Goal: Task Accomplishment & Management: Manage account settings

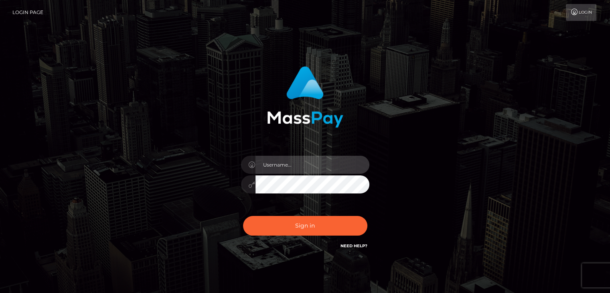
click at [301, 168] on input "text" at bounding box center [312, 165] width 114 height 18
click at [279, 162] on input "text" at bounding box center [312, 165] width 114 height 18
type input "Hishani"
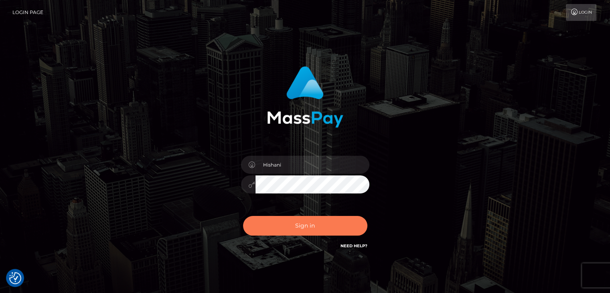
click at [313, 222] on button "Sign in" at bounding box center [305, 226] width 124 height 20
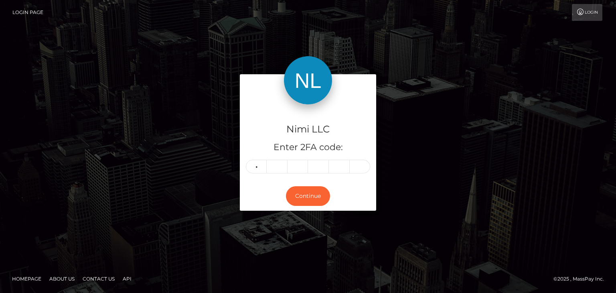
type input "9"
type input "3"
type input "6"
type input "2"
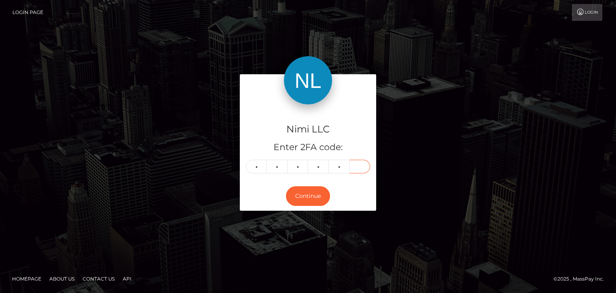
type input "9"
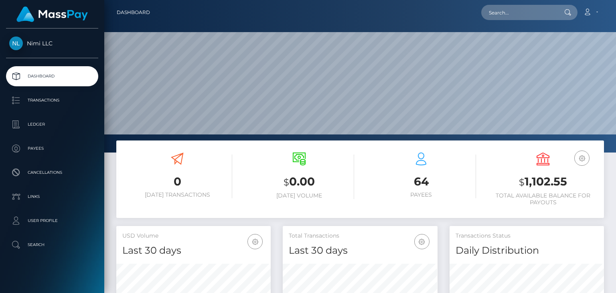
scroll to position [142, 154]
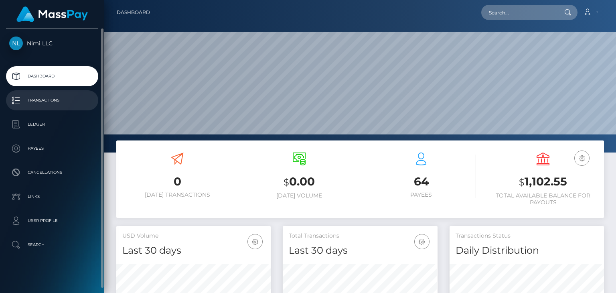
click at [47, 100] on p "Transactions" at bounding box center [52, 100] width 86 height 12
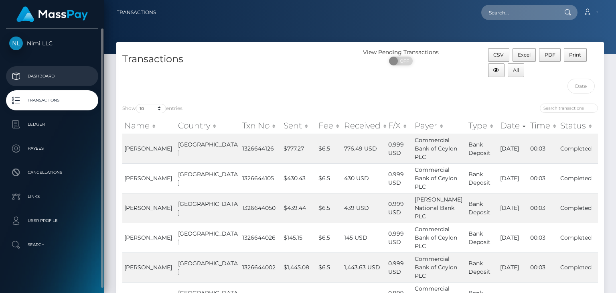
click at [52, 77] on p "Dashboard" at bounding box center [52, 76] width 86 height 12
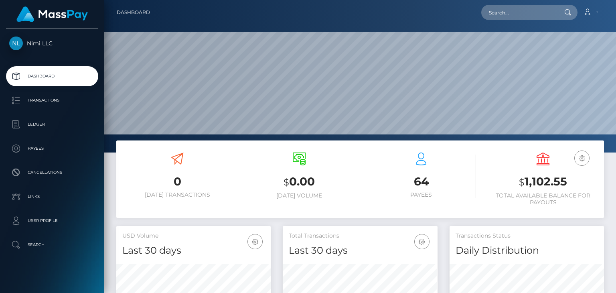
scroll to position [142, 154]
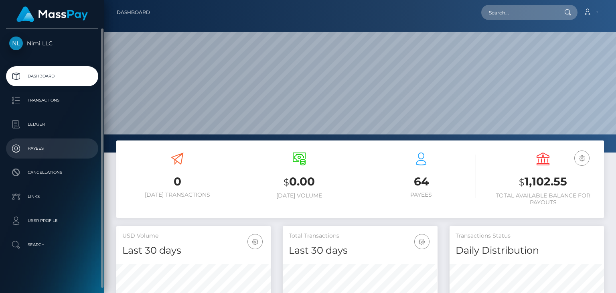
click at [43, 143] on p "Payees" at bounding box center [52, 148] width 86 height 12
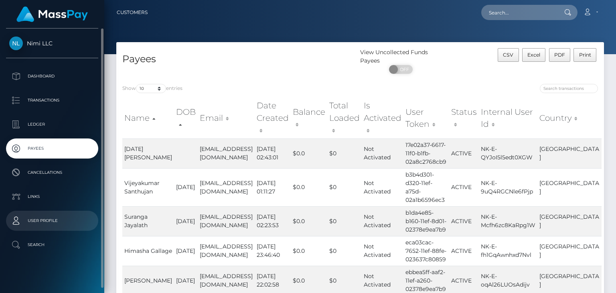
click at [55, 218] on p "User Profile" at bounding box center [52, 220] width 86 height 12
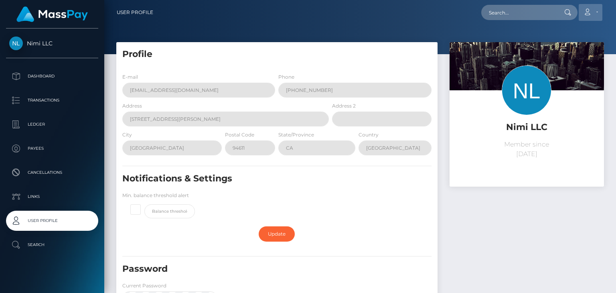
click at [596, 14] on link "Account" at bounding box center [590, 12] width 24 height 17
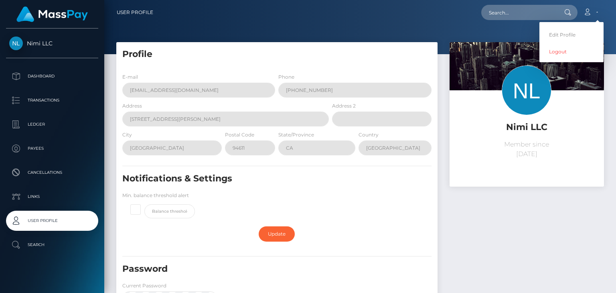
click at [526, 195] on div "Nimi LLC Member since June 24, 2025" at bounding box center [526, 235] width 166 height 386
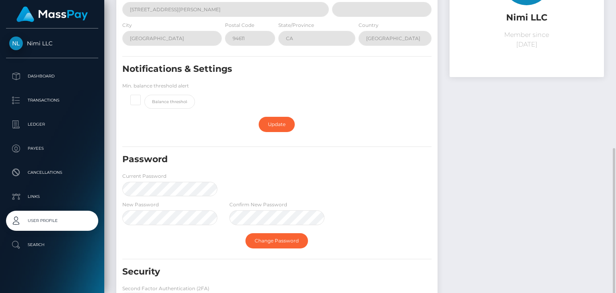
scroll to position [176, 0]
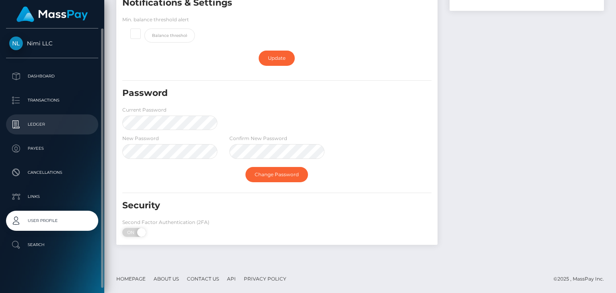
click at [42, 122] on p "Ledger" at bounding box center [52, 124] width 86 height 12
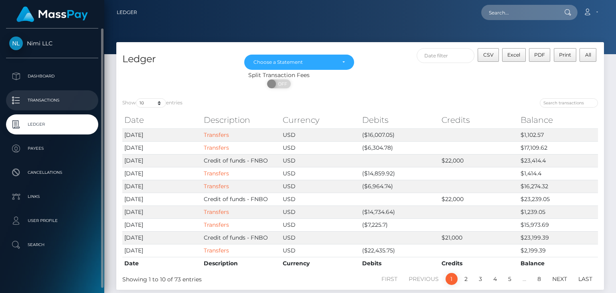
click at [40, 97] on p "Transactions" at bounding box center [52, 100] width 86 height 12
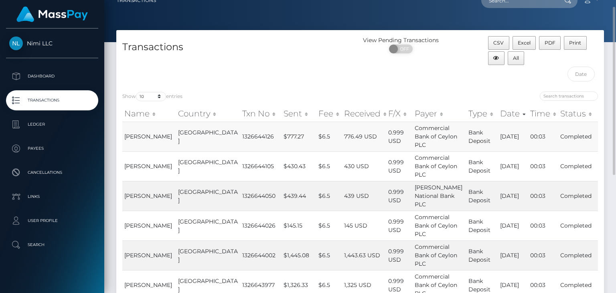
click at [466, 154] on td "Bank Deposit" at bounding box center [482, 166] width 32 height 30
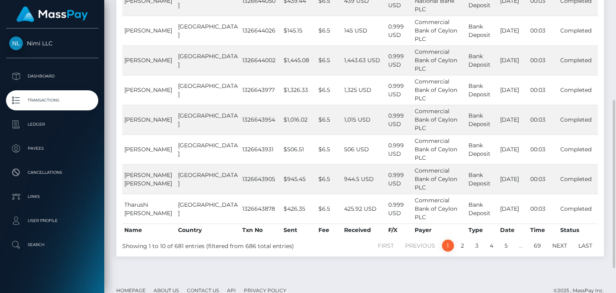
scroll to position [217, 0]
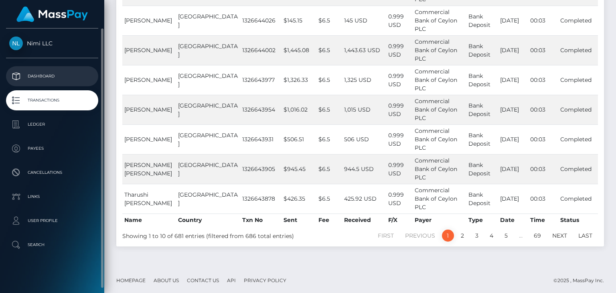
click at [43, 75] on p "Dashboard" at bounding box center [52, 76] width 86 height 12
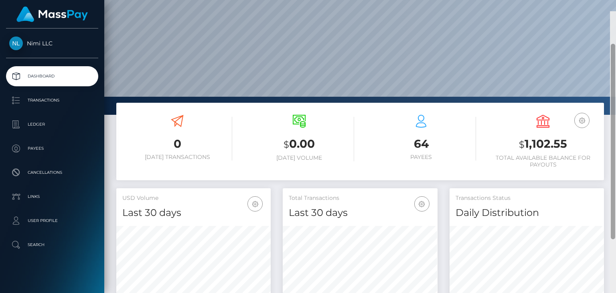
scroll to position [36, 0]
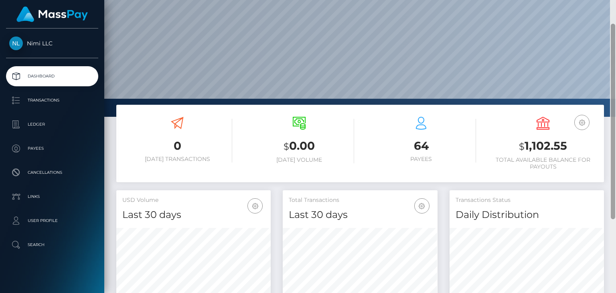
drag, startPoint x: 613, startPoint y: 109, endPoint x: 615, endPoint y: 36, distance: 73.4
click at [615, 36] on div at bounding box center [613, 146] width 6 height 293
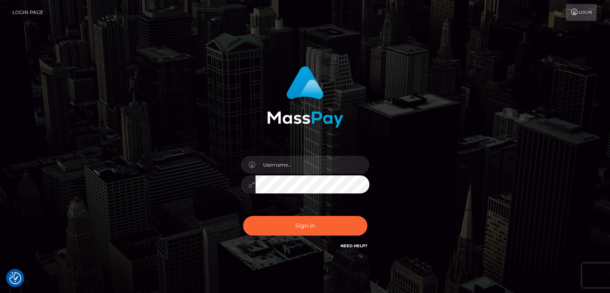
drag, startPoint x: 456, startPoint y: 0, endPoint x: 405, endPoint y: 189, distance: 195.4
click at [405, 189] on div "Sign in" at bounding box center [305, 158] width 210 height 196
